Goal: Task Accomplishment & Management: Complete application form

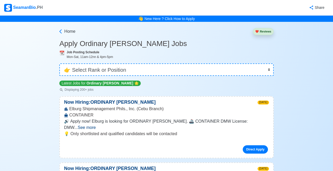
click at [97, 65] on select "👉 Select Rank or Position Master Chief Officer 2nd Officer 3rd Officer Junior O…" at bounding box center [166, 70] width 214 height 12
click at [59, 64] on select "👉 Select Rank or Position Master Chief Officer 2nd Officer 3rd Officer Junior O…" at bounding box center [166, 70] width 214 height 12
click at [104, 66] on select "👉 Select Rank or Position Master Chief Officer 2nd Officer 3rd Officer Junior O…" at bounding box center [166, 70] width 214 height 12
select select "[PERSON_NAME]"
click at [59, 64] on select "👉 Select Rank or Position Master Chief Officer 2nd Officer 3rd Officer Junior O…" at bounding box center [166, 70] width 214 height 12
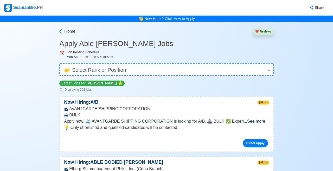
click at [26, 7] on div "SeamanBio .PH" at bounding box center [23, 8] width 39 height 8
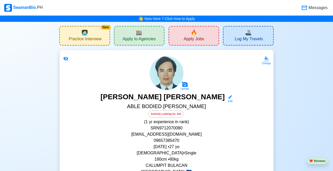
click at [136, 39] on span "Apply to Agencies" at bounding box center [139, 39] width 33 height 7
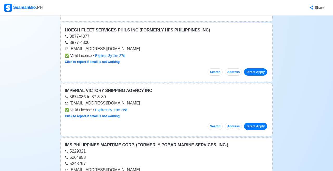
scroll to position [1076, 0]
